Goal: Task Accomplishment & Management: Complete application form

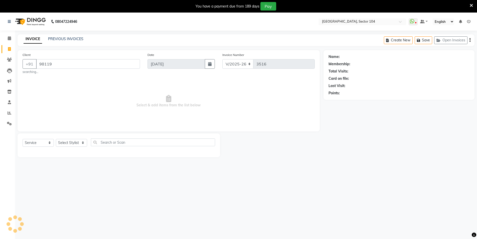
select select "4009"
select select "service"
type input "9811944628"
click at [128, 65] on span "Add Client" at bounding box center [127, 63] width 20 height 5
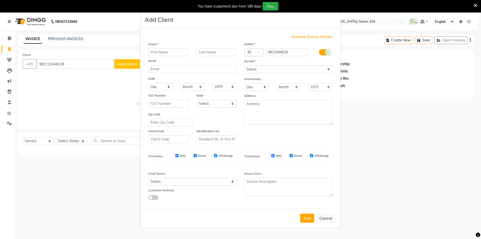
click at [167, 53] on input "text" at bounding box center [168, 52] width 41 height 8
type input "[PERSON_NAME]"
click at [228, 54] on input "text" at bounding box center [216, 52] width 41 height 8
type input "Walk in"
click at [265, 69] on select "Select [DEMOGRAPHIC_DATA] [DEMOGRAPHIC_DATA] Other Prefer Not To Say" at bounding box center [288, 69] width 88 height 8
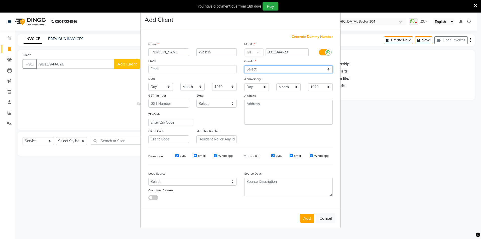
select select "[DEMOGRAPHIC_DATA]"
click at [244, 65] on select "Select [DEMOGRAPHIC_DATA] [DEMOGRAPHIC_DATA] Other Prefer Not To Say" at bounding box center [288, 69] width 88 height 8
click at [180, 179] on select "Select Walk-in Referral Internet Friend Word of Mouth Advertisement Facebook Ju…" at bounding box center [192, 182] width 88 height 8
select select "28450"
click at [148, 178] on select "Select Walk-in Referral Internet Friend Word of Mouth Advertisement Facebook Ju…" at bounding box center [192, 182] width 88 height 8
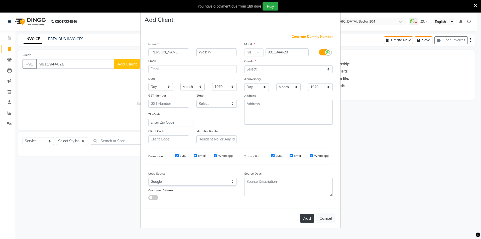
click at [305, 216] on button "Add" at bounding box center [307, 217] width 14 height 9
select select
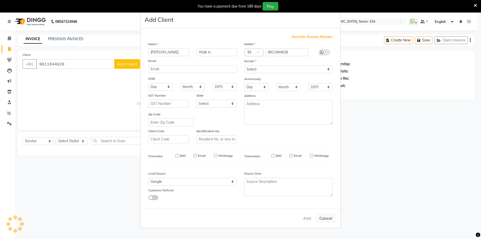
select select
checkbox input "false"
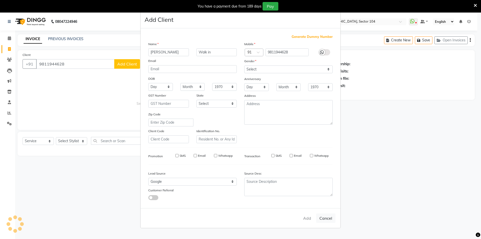
checkbox input "false"
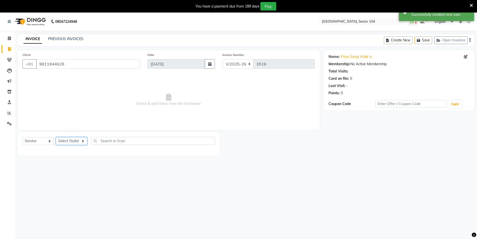
click at [70, 139] on select "Select Stylist [PERSON_NAME] [PERSON_NAME] [PERSON_NAME] [PERSON_NAME] [PERSON_…" at bounding box center [71, 141] width 31 height 8
select select "20524"
click at [56, 137] on select "Select Stylist [PERSON_NAME] [PERSON_NAME] [PERSON_NAME] [PERSON_NAME] [PERSON_…" at bounding box center [71, 141] width 31 height 8
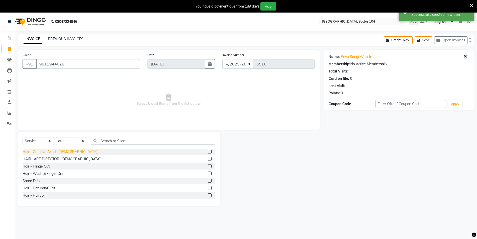
click at [60, 152] on div "Hair - Creative Artist ([DEMOGRAPHIC_DATA])" at bounding box center [61, 151] width 76 height 5
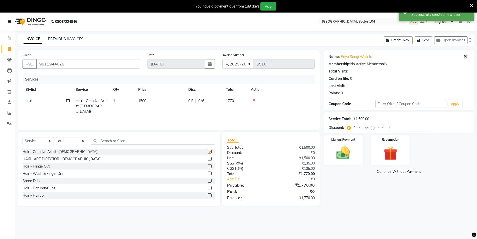
checkbox input "false"
click at [80, 141] on select "Select Stylist [PERSON_NAME] [PERSON_NAME] [PERSON_NAME] [PERSON_NAME] [PERSON_…" at bounding box center [71, 141] width 31 height 8
select select "44687"
click at [56, 137] on select "Select Stylist [PERSON_NAME] [PERSON_NAME] [PERSON_NAME] [PERSON_NAME] [PERSON_…" at bounding box center [71, 141] width 31 height 8
click at [67, 152] on div "Hair - Creative Artist ([DEMOGRAPHIC_DATA])" at bounding box center [61, 151] width 76 height 5
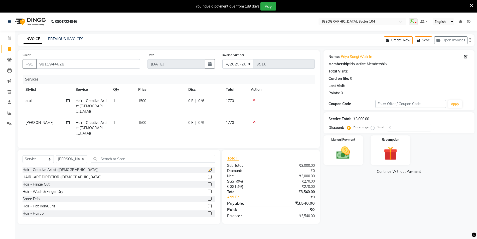
checkbox input "false"
click at [254, 100] on icon at bounding box center [254, 100] width 3 height 4
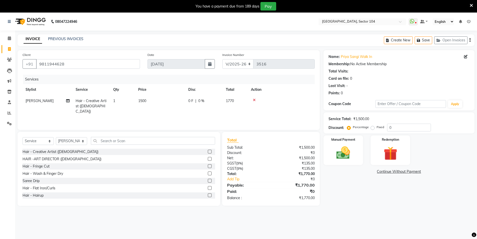
click at [254, 100] on icon at bounding box center [254, 100] width 3 height 4
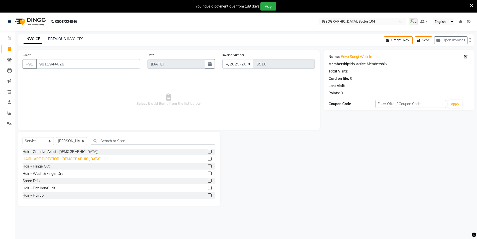
click at [66, 158] on div "HAIR -ART DIRECTOR ([DEMOGRAPHIC_DATA])" at bounding box center [62, 158] width 79 height 5
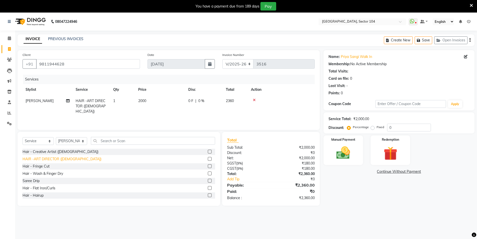
click at [66, 159] on div "HAIR -ART DIRECTOR ([DEMOGRAPHIC_DATA])" at bounding box center [62, 158] width 79 height 5
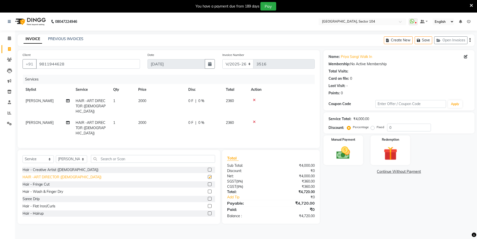
checkbox input "false"
click at [349, 195] on div "Name: [PERSON_NAME] Walk In Membership: No Active Membership Total Visits: Card…" at bounding box center [400, 137] width 155 height 174
click at [255, 100] on icon at bounding box center [254, 100] width 3 height 4
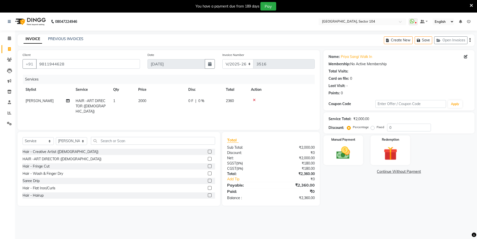
click at [255, 100] on icon at bounding box center [254, 100] width 3 height 4
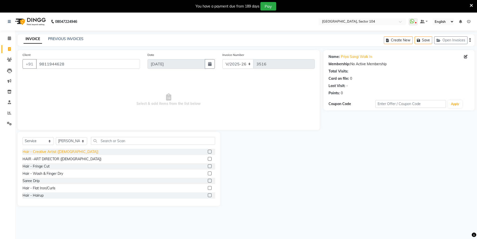
click at [65, 150] on div "Hair - Creative Artist ([DEMOGRAPHIC_DATA])" at bounding box center [61, 151] width 76 height 5
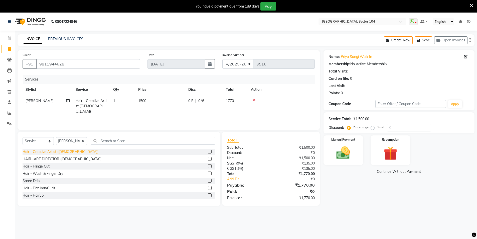
click at [65, 150] on div "Hair - Creative Artist ([DEMOGRAPHIC_DATA])" at bounding box center [61, 151] width 76 height 5
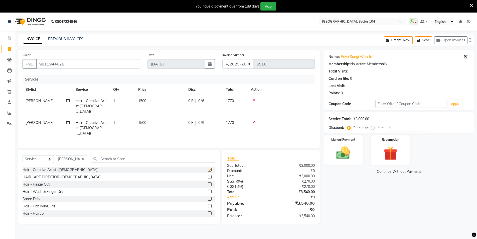
checkbox input "false"
click at [367, 201] on div "Name: [PERSON_NAME] Walk In Membership: No Active Membership Total Visits: Card…" at bounding box center [400, 137] width 155 height 174
click at [346, 155] on img at bounding box center [343, 152] width 23 height 16
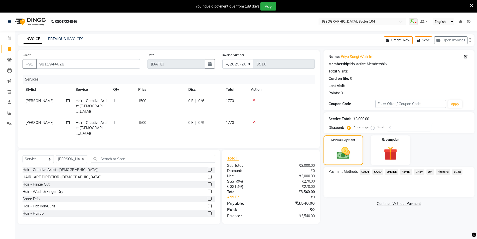
click at [366, 171] on span "CASH" at bounding box center [365, 172] width 11 height 6
